Goal: Information Seeking & Learning: Learn about a topic

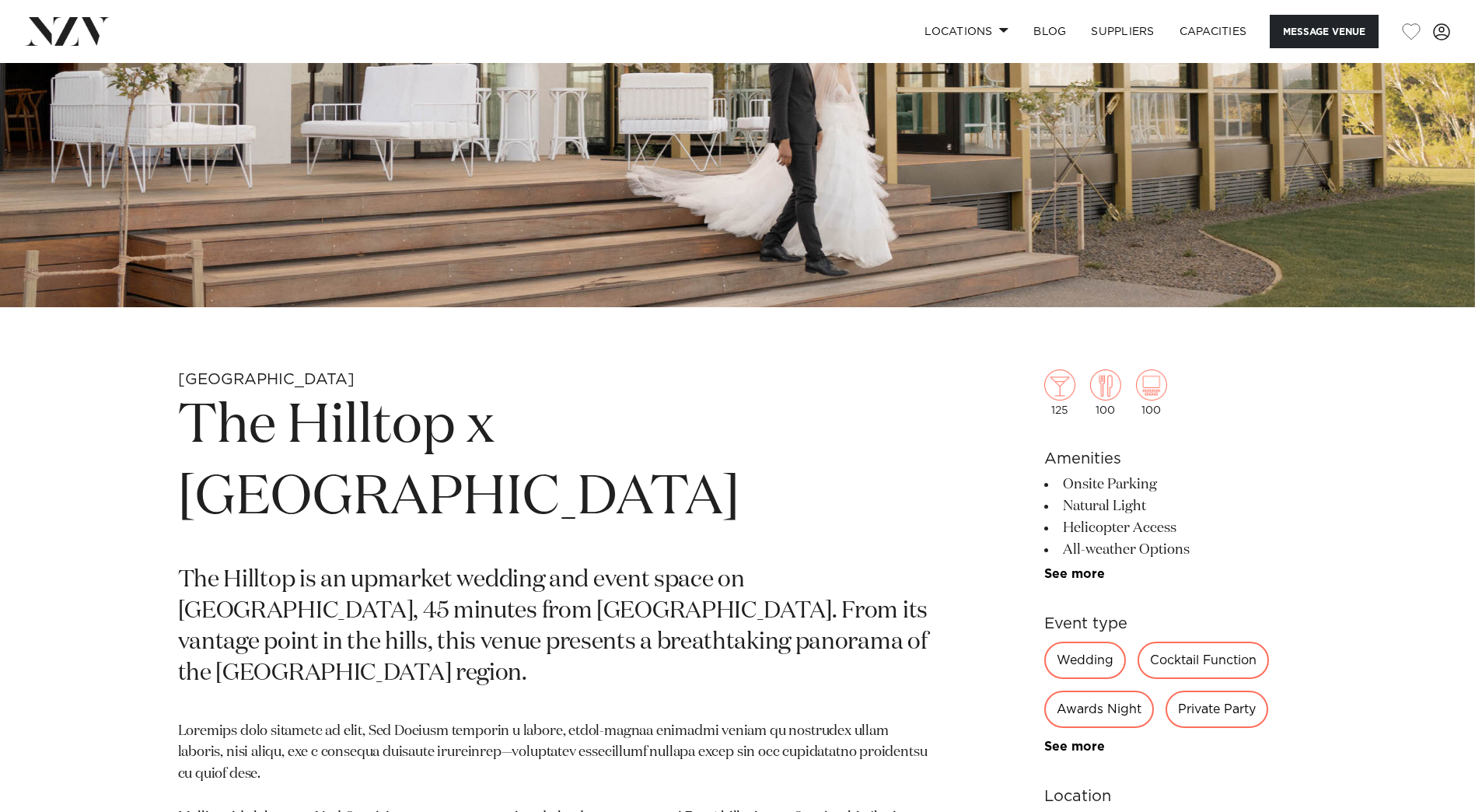
scroll to position [1296, 0]
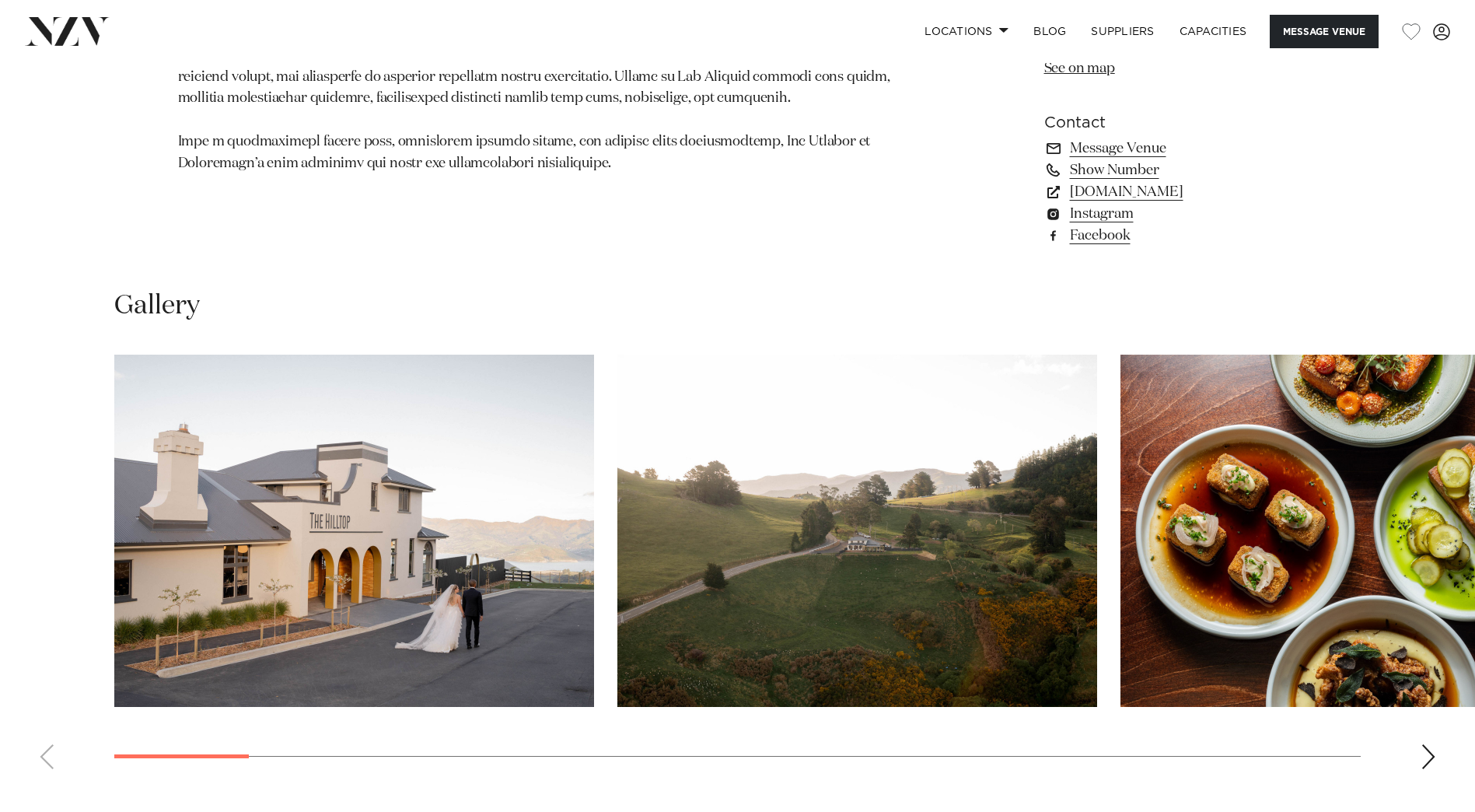
click at [875, 575] on img "2 / 23" at bounding box center [857, 531] width 479 height 352
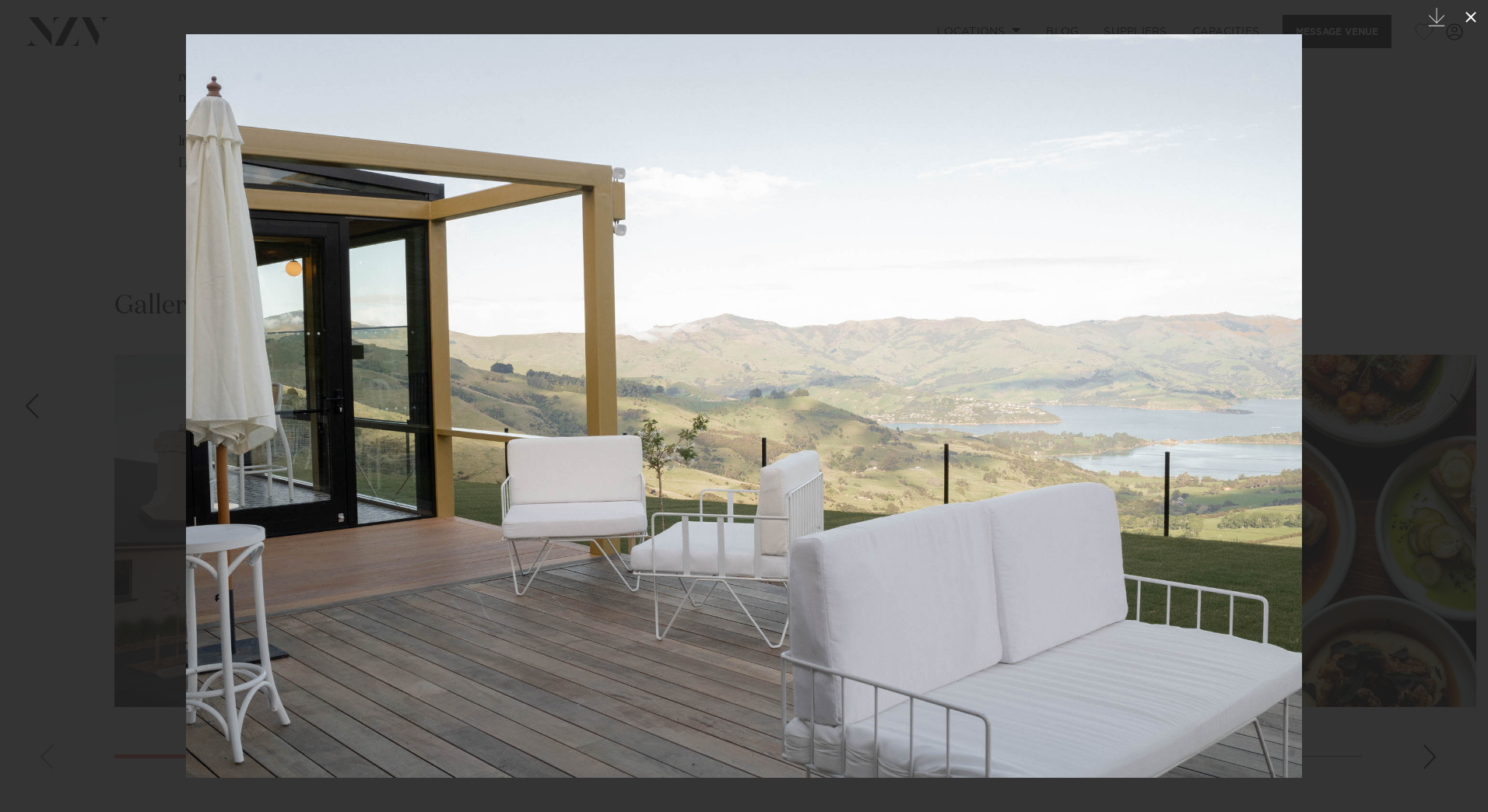
click at [1473, 15] on icon at bounding box center [1471, 17] width 11 height 11
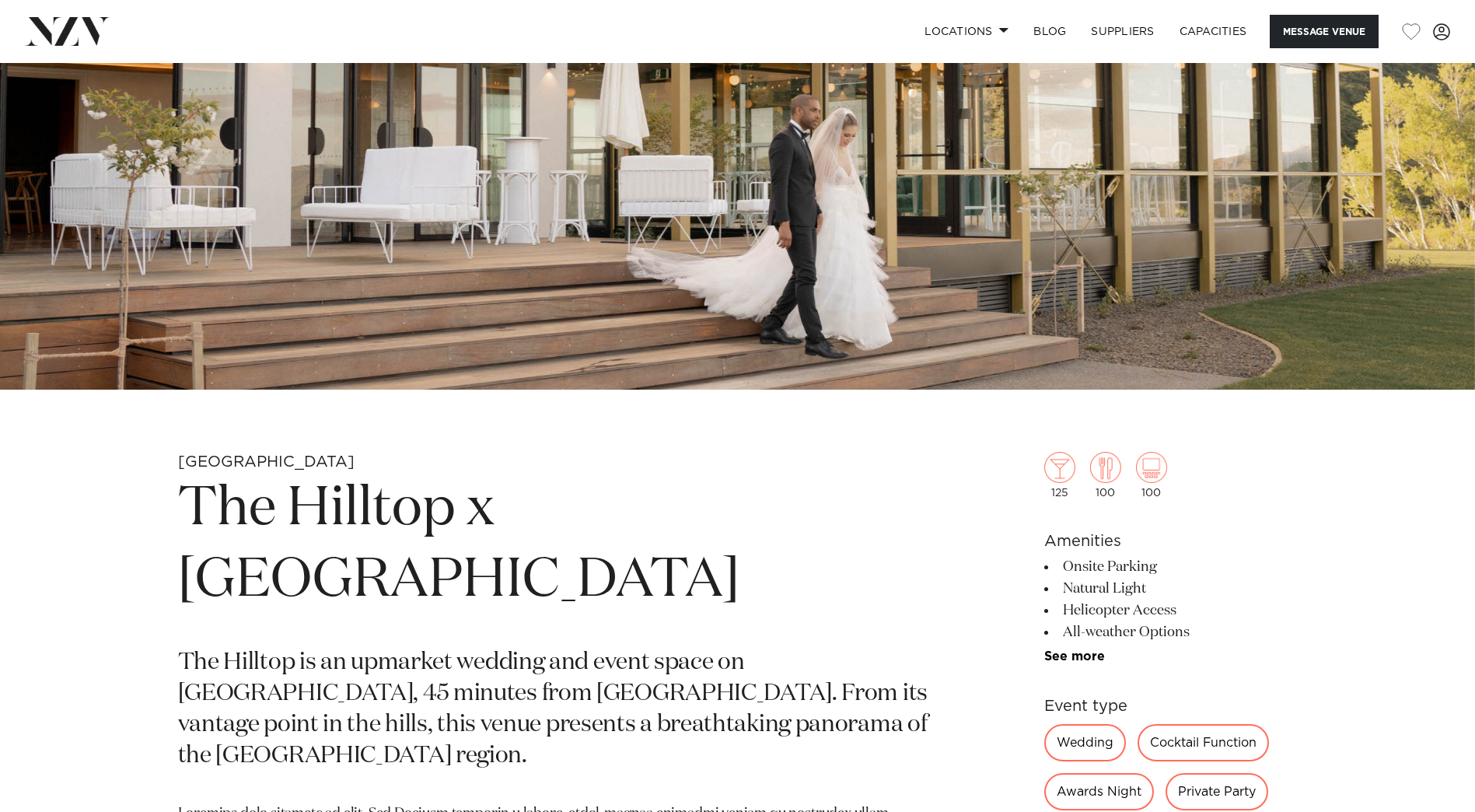
scroll to position [360, 0]
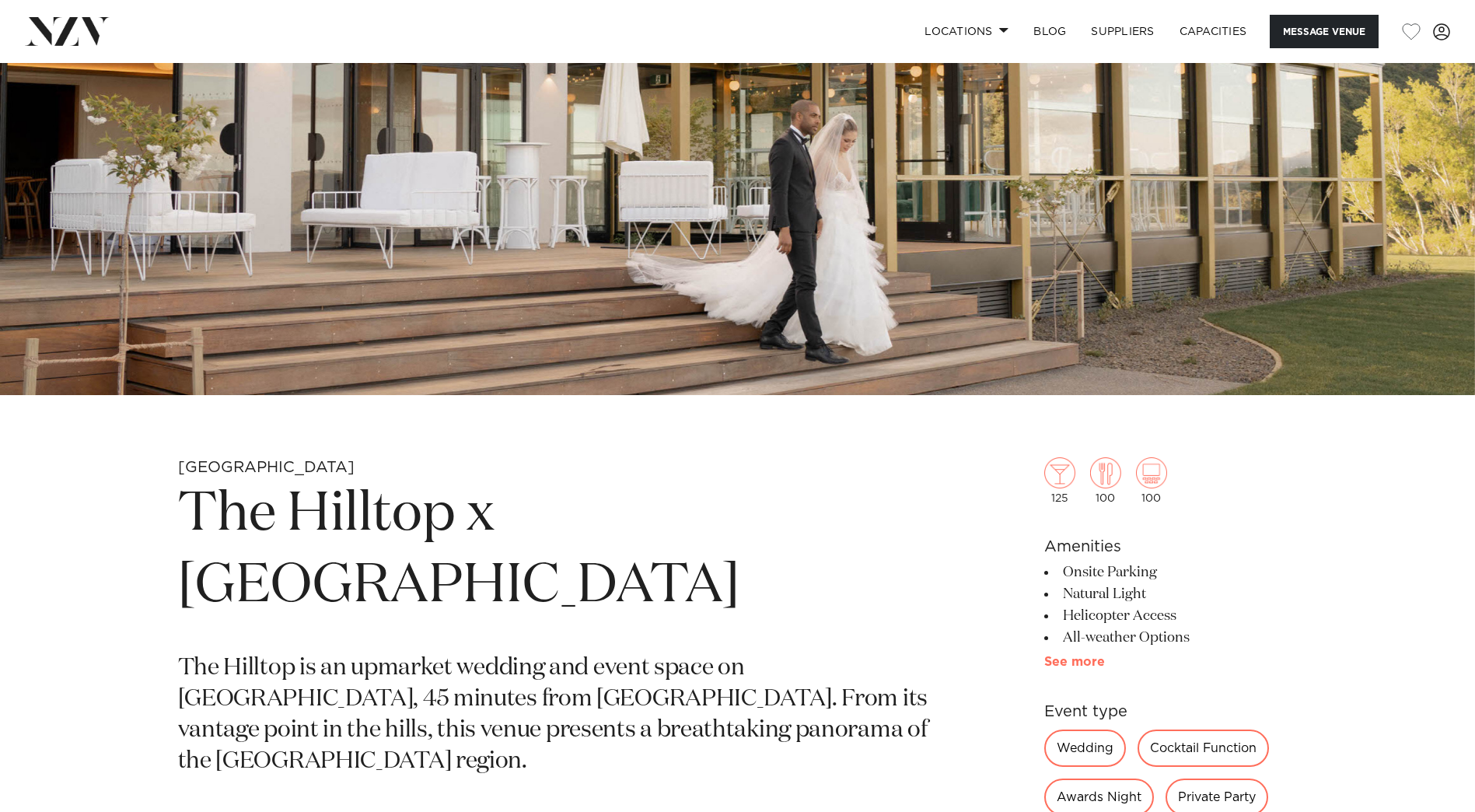
click at [1079, 662] on link "See more" at bounding box center [1105, 661] width 122 height 12
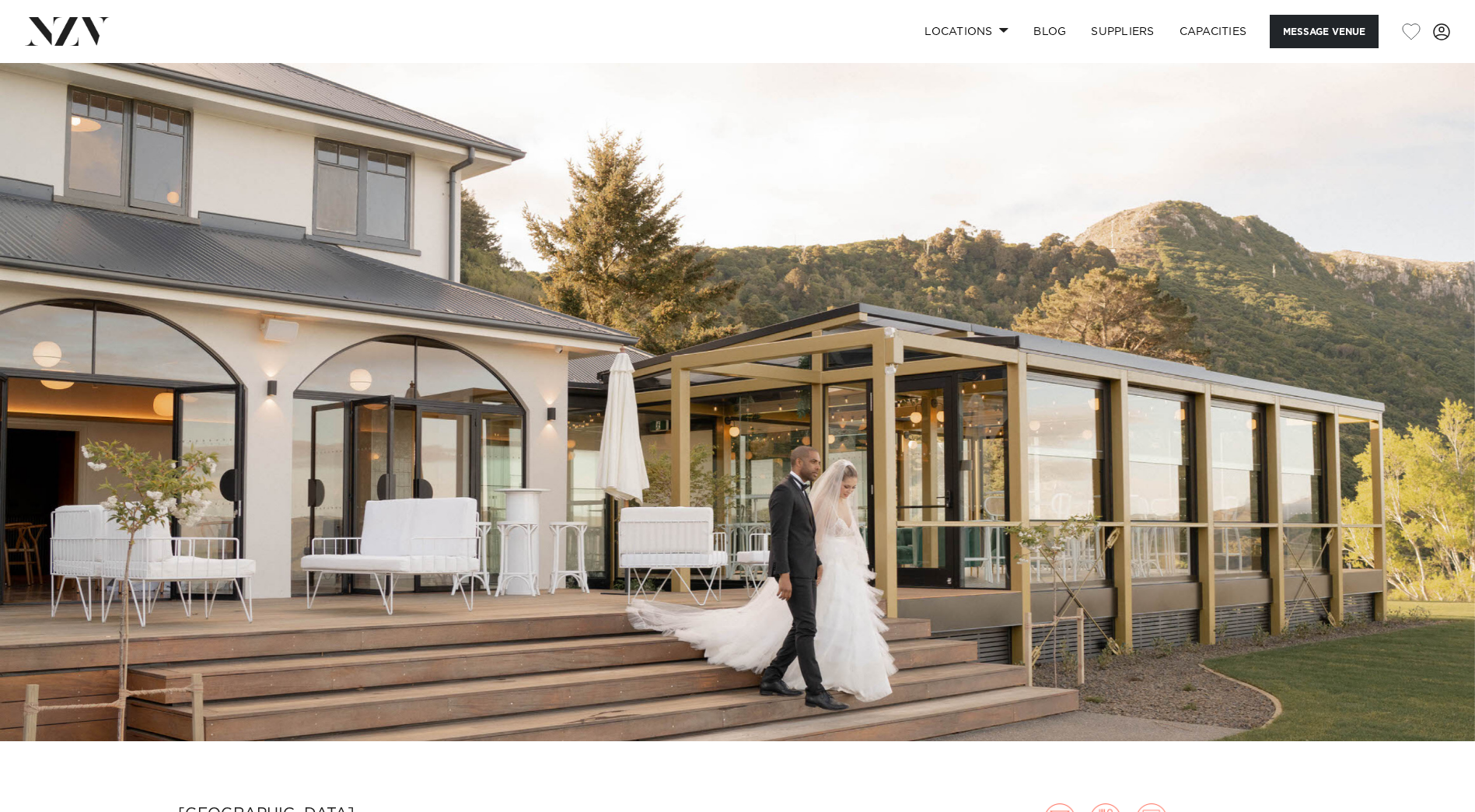
scroll to position [0, 0]
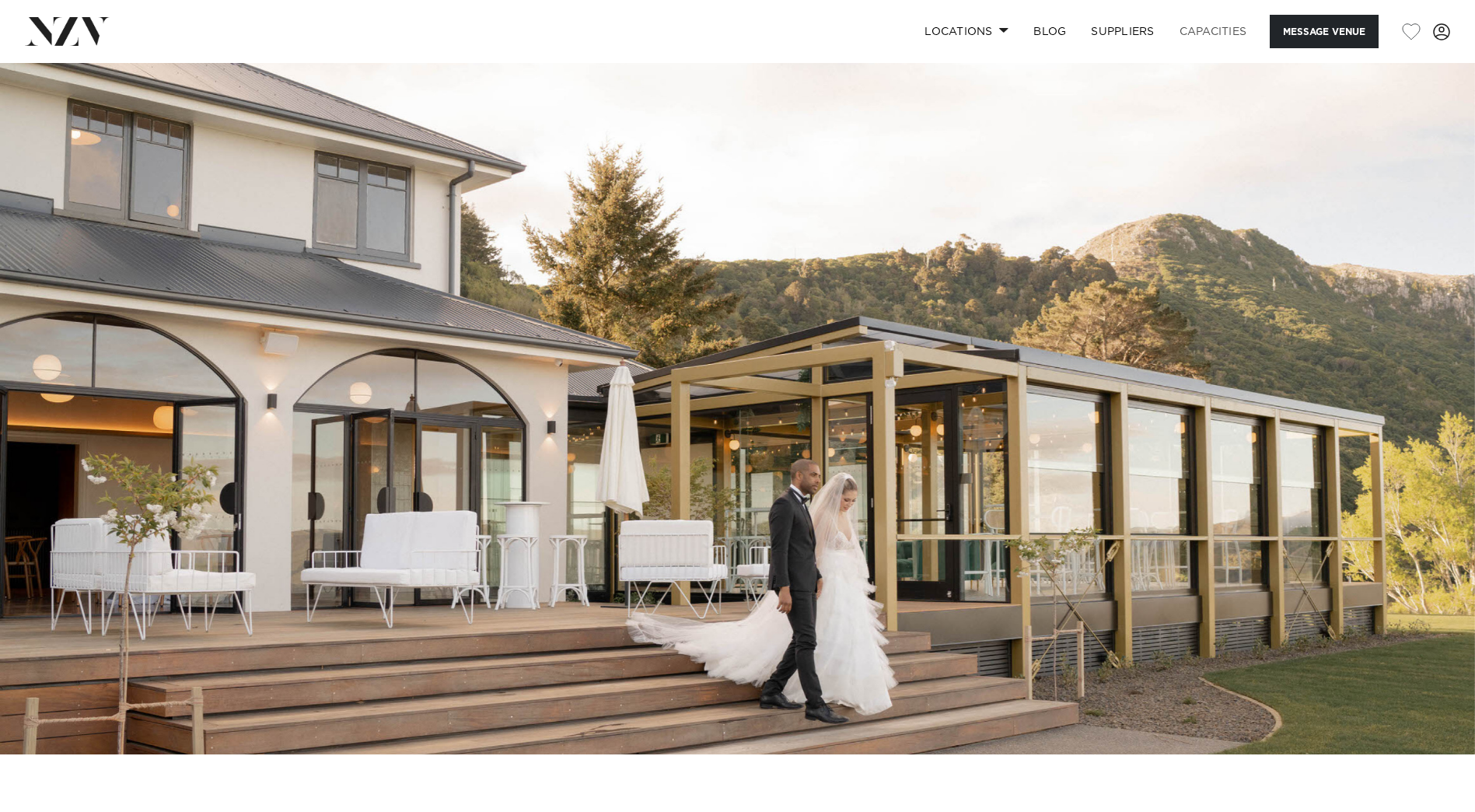
click at [1212, 34] on link "Capacities" at bounding box center [1213, 32] width 93 height 34
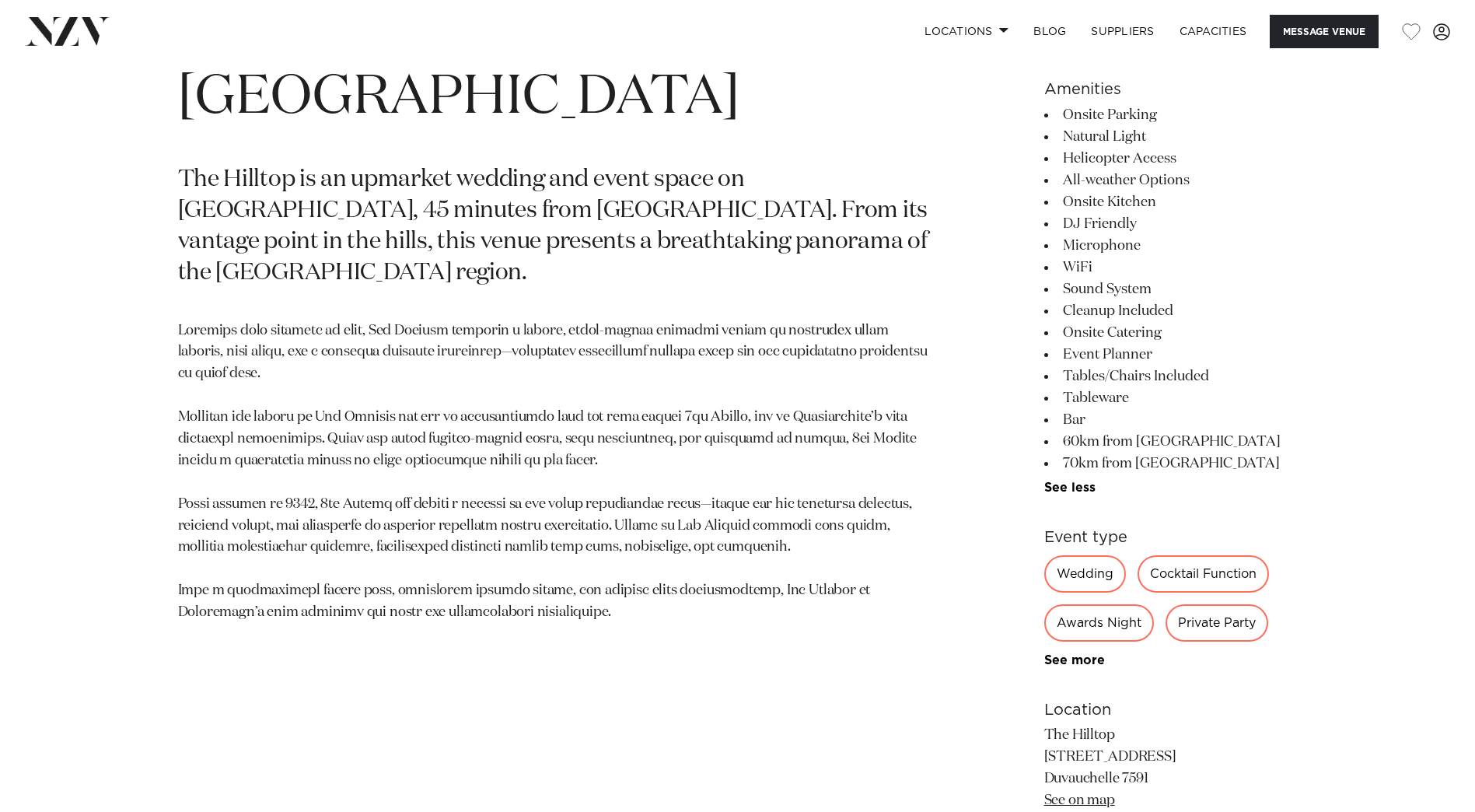
scroll to position [1296, 0]
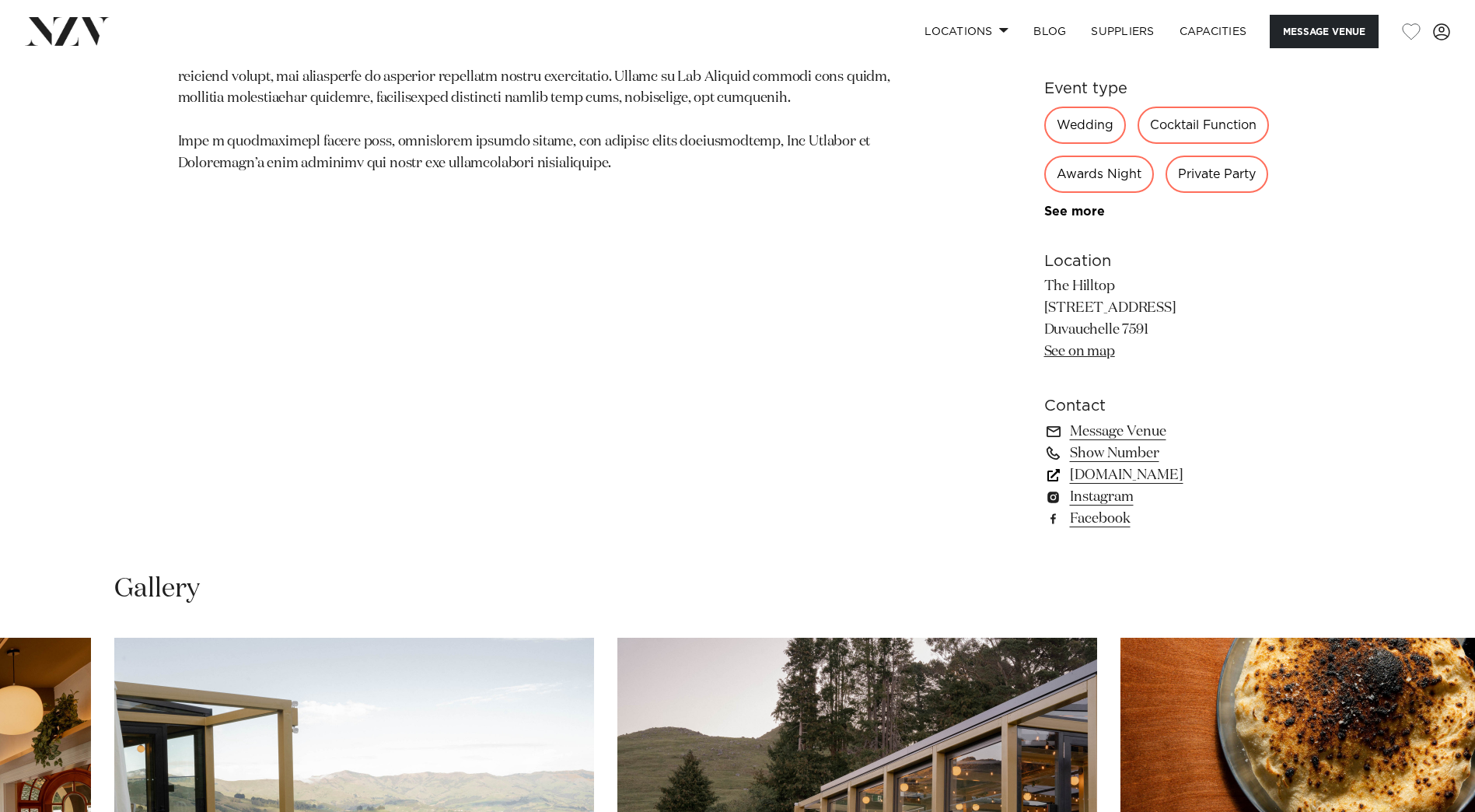
click at [1133, 483] on link "www.thehilltop.co.nz" at bounding box center [1171, 475] width 254 height 22
